Goal: Complete application form

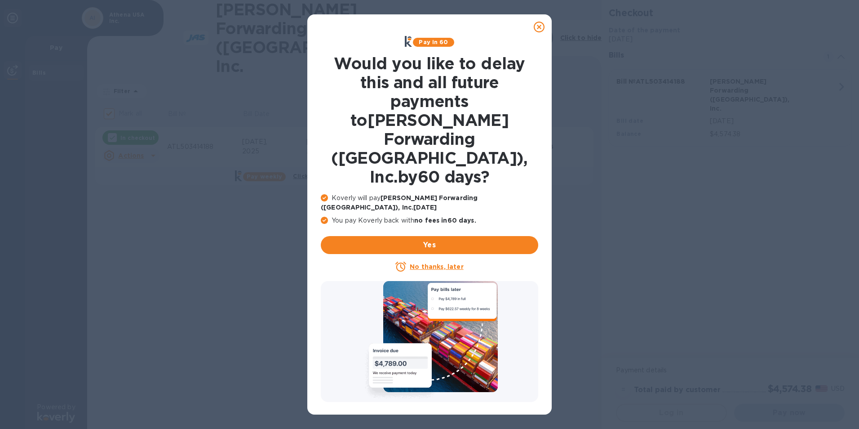
click at [446, 263] on u "No thanks, later" at bounding box center [436, 266] width 53 height 7
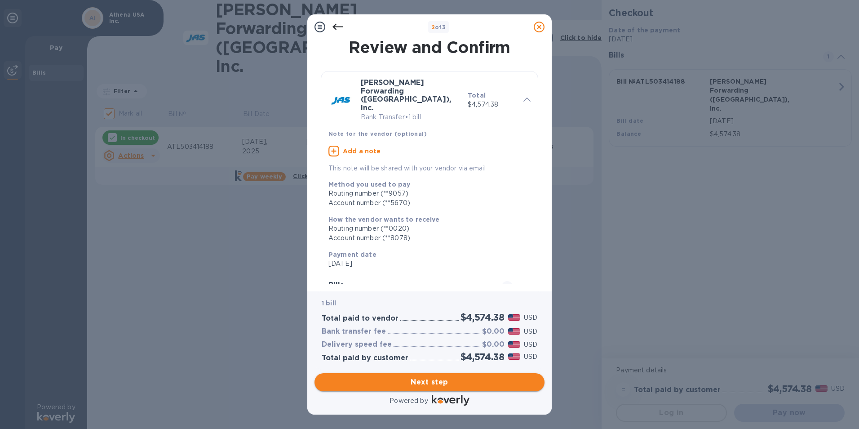
click at [441, 381] on span "Next step" at bounding box center [430, 382] width 216 height 11
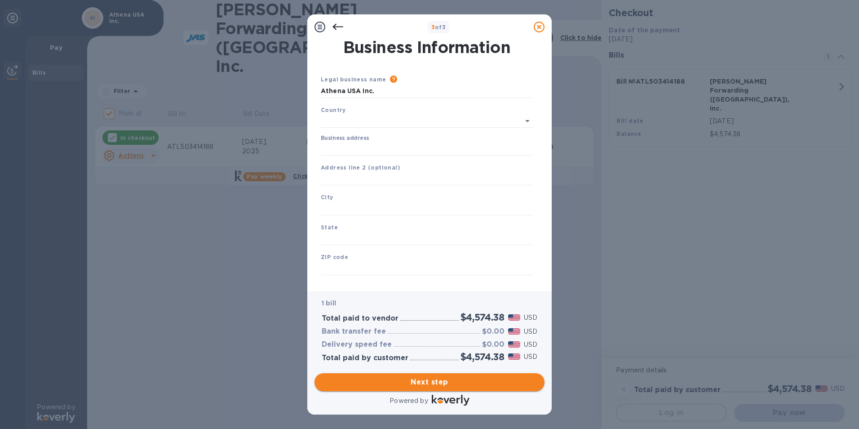
type input "[GEOGRAPHIC_DATA]"
click at [368, 143] on input "Business address" at bounding box center [427, 146] width 212 height 13
type input "[STREET_ADDRESS][PERSON_NAME]"
type input "[GEOGRAPHIC_DATA]"
type input "TN"
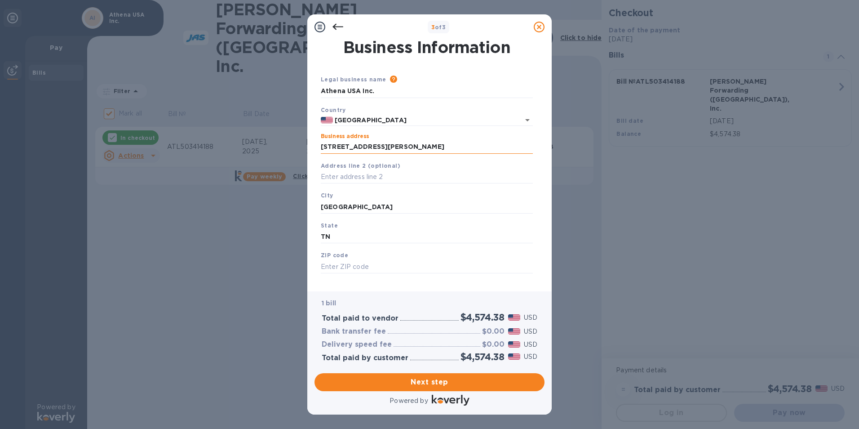
type input "38474"
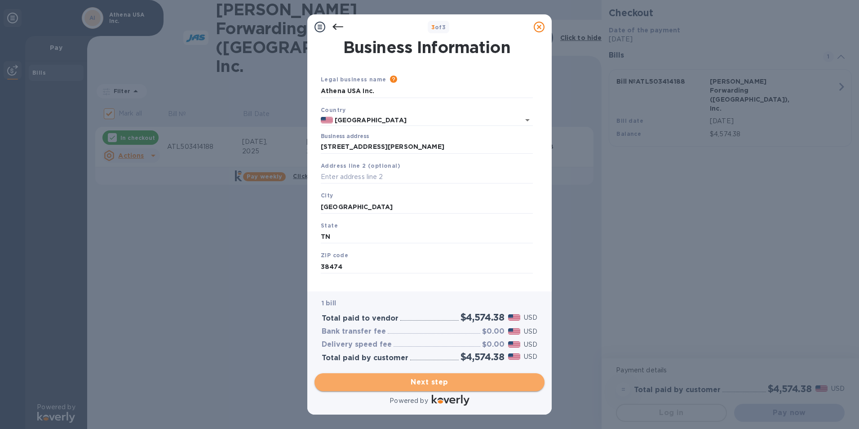
click at [421, 383] on span "Next step" at bounding box center [430, 382] width 216 height 11
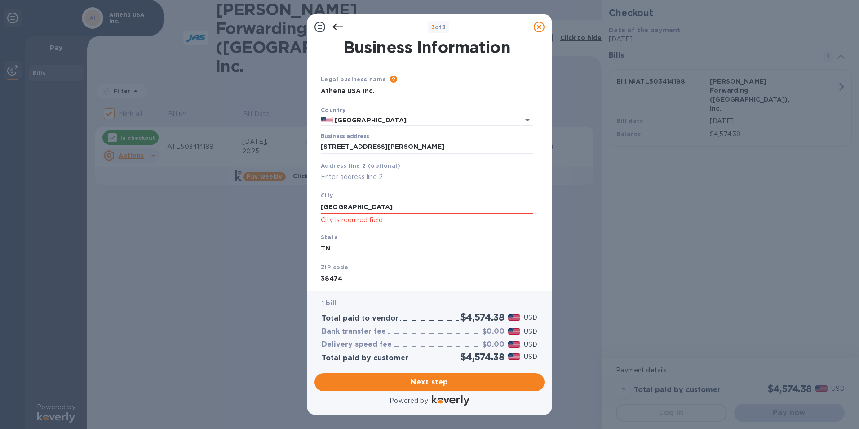
drag, startPoint x: 392, startPoint y: 208, endPoint x: 308, endPoint y: 213, distance: 84.6
click at [308, 213] on div "Business Information Legal business name Please provide the legal name that app…" at bounding box center [429, 166] width 244 height 252
type input "[GEOGRAPHIC_DATA]"
click at [410, 381] on span "Next step" at bounding box center [430, 382] width 216 height 11
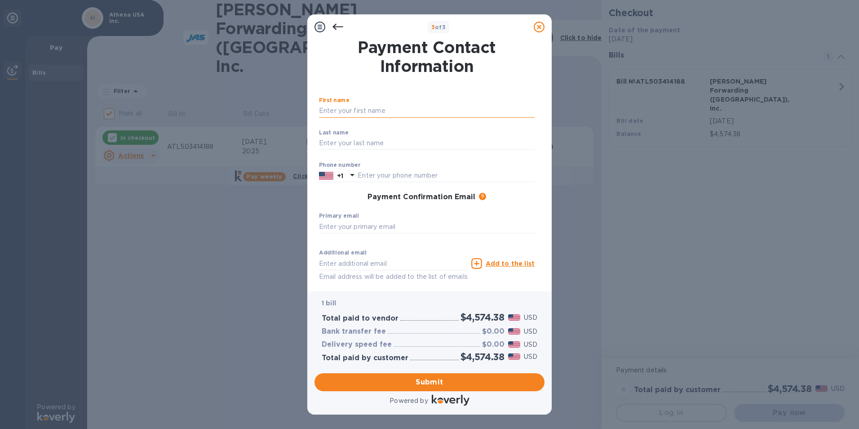
click at [370, 113] on input "text" at bounding box center [427, 110] width 216 height 13
type input "TESS"
type input "[PERSON_NAME]"
type input "9313982204"
type input "[EMAIL_ADDRESS][DOMAIN_NAME]"
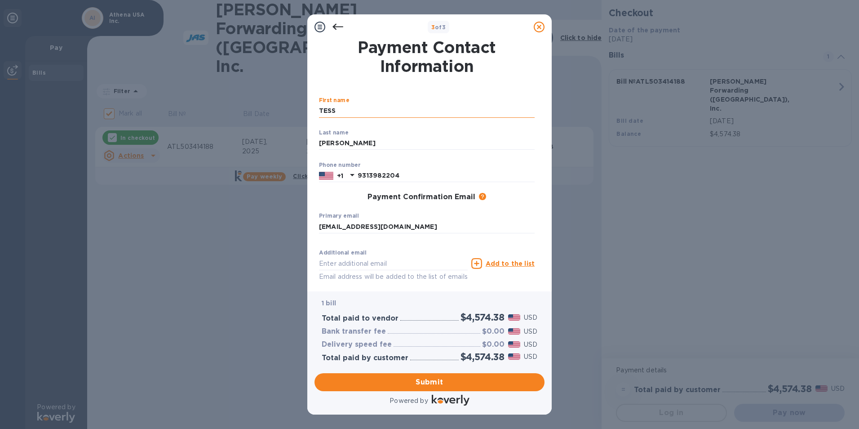
type input "[EMAIL_ADDRESS][DOMAIN_NAME]"
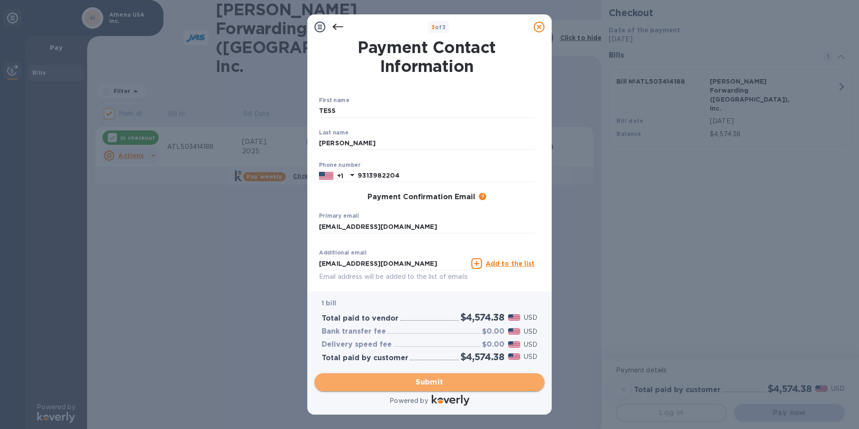
click at [429, 381] on span "Submit" at bounding box center [430, 382] width 216 height 11
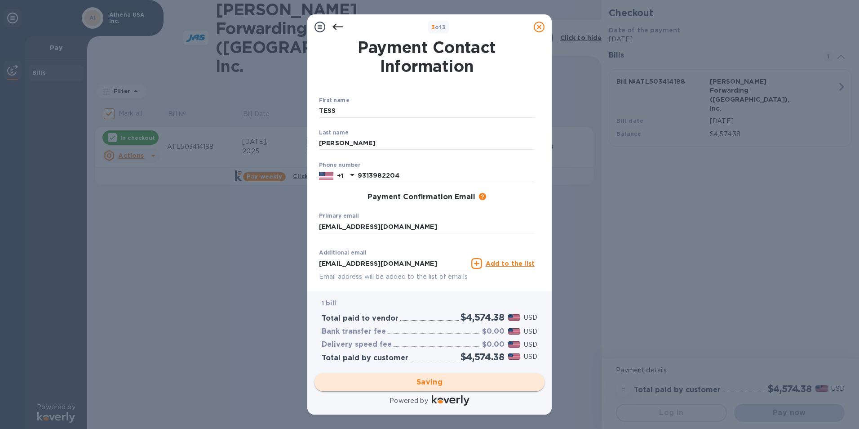
checkbox input "false"
